Goal: Task Accomplishment & Management: Complete application form

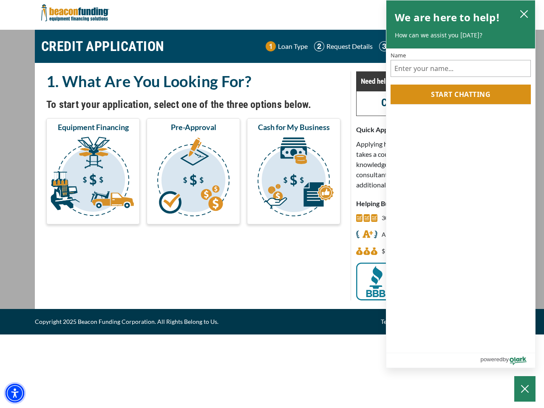
click at [15, 393] on img "Accessibility Menu" at bounding box center [15, 393] width 19 height 19
click at [93, 178] on body "Skip to main content Enable accessibility for low vision Open the accessibility…" at bounding box center [272, 204] width 544 height 408
click at [193, 178] on body "Skip to main content Enable accessibility for low vision Open the accessibility…" at bounding box center [272, 204] width 544 height 408
click at [294, 178] on body "Skip to main content Enable accessibility for low vision Open the accessibility…" at bounding box center [272, 204] width 544 height 408
click at [524, 14] on body "Skip to main content Enable accessibility for low vision Open the accessibility…" at bounding box center [272, 204] width 544 height 408
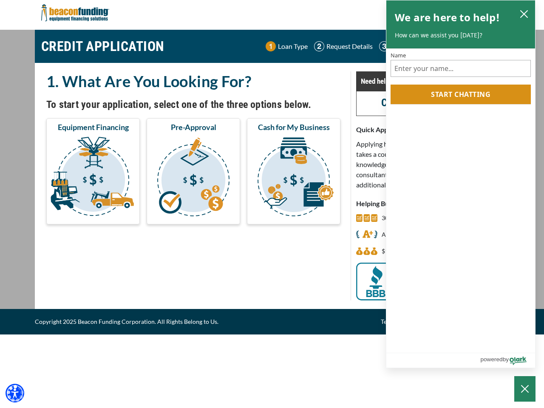
click at [461, 94] on body "Skip to main content Enable accessibility for low vision Open the accessibility…" at bounding box center [272, 204] width 544 height 408
click at [525, 389] on body "Skip to main content Enable accessibility for low vision Open the accessibility…" at bounding box center [272, 204] width 544 height 408
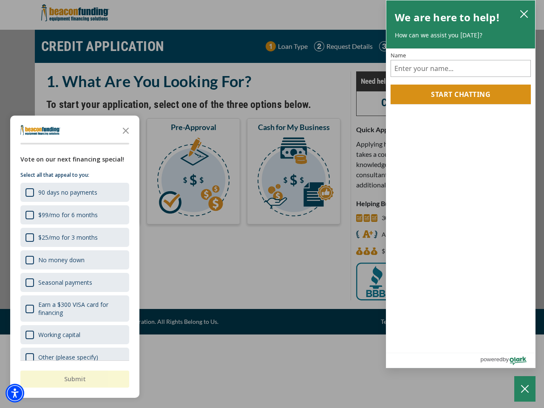
click at [272, 204] on div "button" at bounding box center [272, 204] width 544 height 408
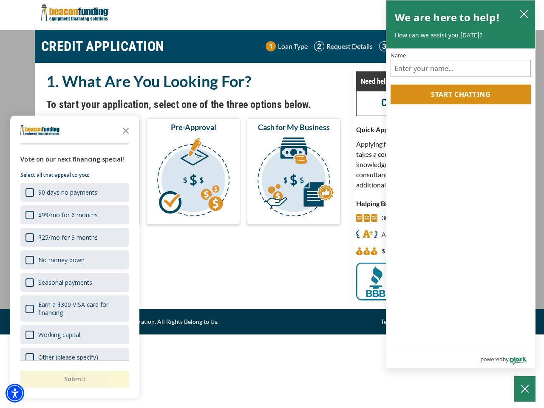
click at [15, 393] on img "Accessibility Menu" at bounding box center [15, 393] width 19 height 19
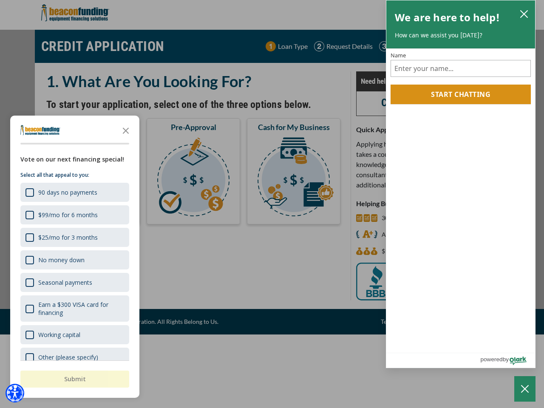
click at [272, 204] on body "Skip to main content Enable accessibility for low vision Open the accessibility…" at bounding box center [272, 204] width 544 height 408
click at [126, 130] on body "Skip to main content Enable accessibility for low vision Open the accessibility…" at bounding box center [272, 204] width 544 height 408
click at [74, 192] on body "Skip to main content Enable accessibility for low vision Open the accessibility…" at bounding box center [272, 204] width 544 height 408
click at [74, 215] on body "Skip to main content Enable accessibility for low vision Open the accessibility…" at bounding box center [272, 204] width 544 height 408
click at [74, 237] on body "Skip to main content Enable accessibility for low vision Open the accessibility…" at bounding box center [272, 204] width 544 height 408
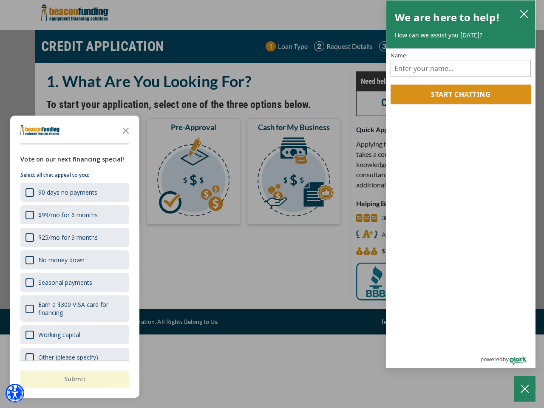
click at [74, 260] on body "Skip to main content Enable accessibility for low vision Open the accessibility…" at bounding box center [272, 204] width 544 height 408
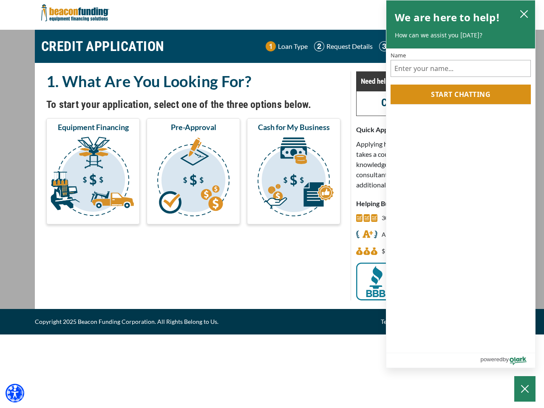
click at [74, 282] on body "Skip to main content Enable accessibility for low vision Open the accessibility…" at bounding box center [272, 204] width 544 height 408
click at [74, 308] on body "Skip to main content Enable accessibility for low vision Open the accessibility…" at bounding box center [272, 204] width 544 height 408
